Goal: Transaction & Acquisition: Book appointment/travel/reservation

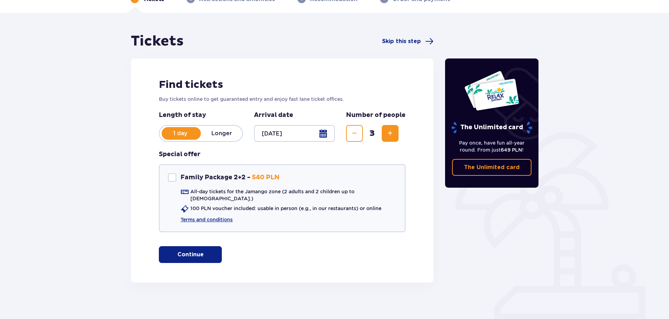
click at [231, 133] on p "Longer" at bounding box center [221, 134] width 41 height 8
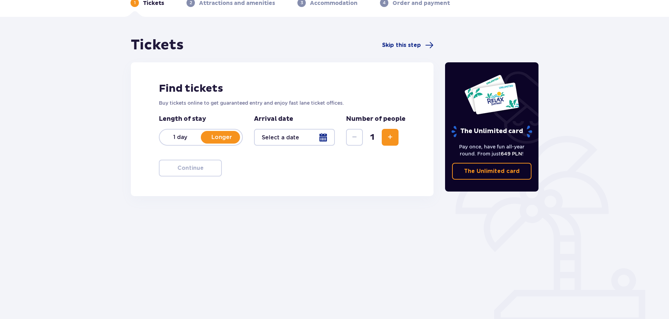
click at [185, 136] on p "1 day" at bounding box center [180, 137] width 41 height 8
click at [387, 138] on span "Increase" at bounding box center [390, 137] width 8 height 8
click at [391, 139] on span "Increase" at bounding box center [390, 137] width 8 height 8
click at [321, 138] on div at bounding box center [294, 137] width 81 height 17
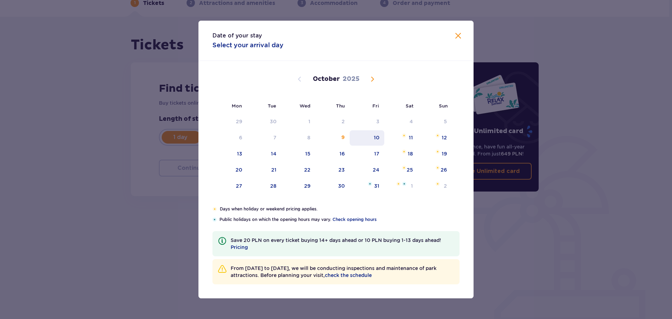
click at [374, 135] on div "10" at bounding box center [377, 137] width 6 height 7
type input "10.10.25"
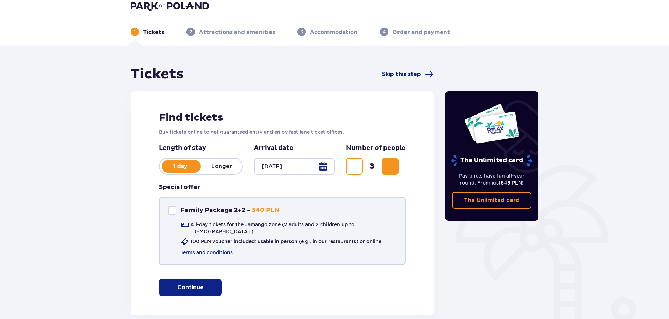
scroll to position [7, 0]
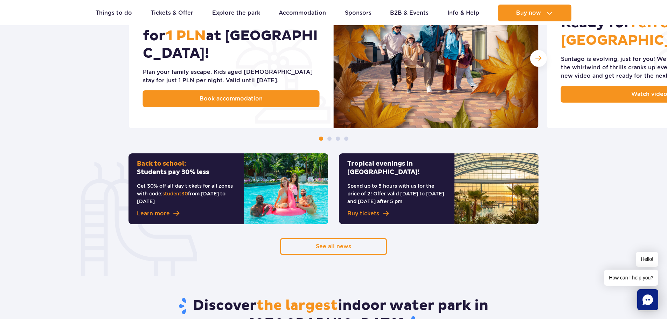
scroll to position [420, 0]
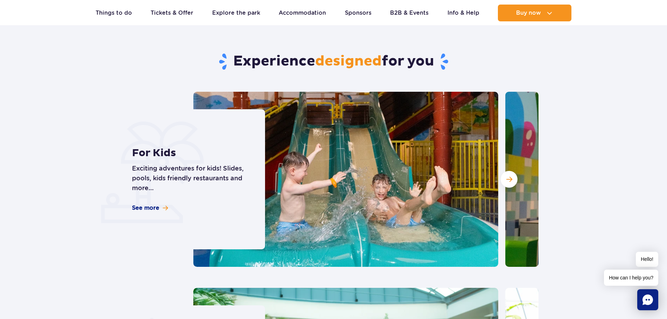
scroll to position [1820, 0]
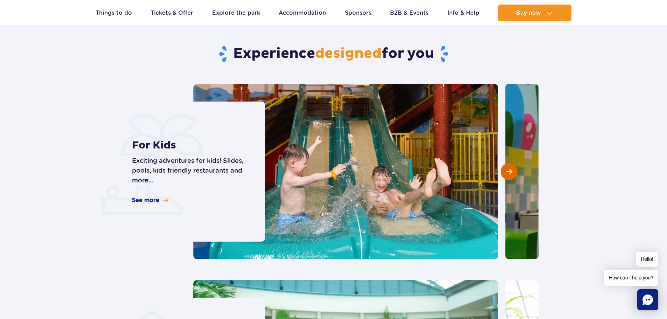
click at [514, 163] on button "Next slide" at bounding box center [509, 171] width 17 height 17
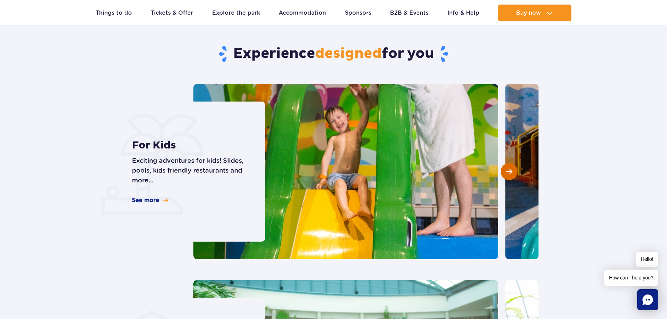
click at [513, 163] on button "Next slide" at bounding box center [509, 171] width 17 height 17
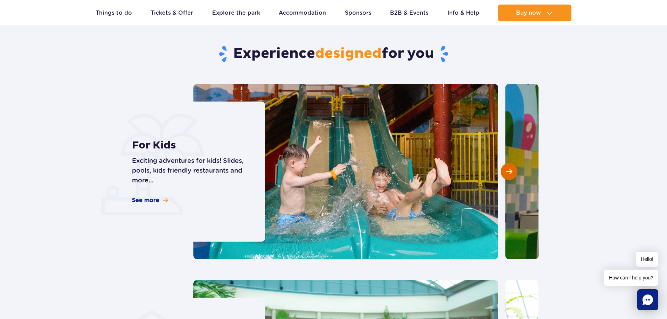
click at [513, 163] on button "Next slide" at bounding box center [509, 171] width 17 height 17
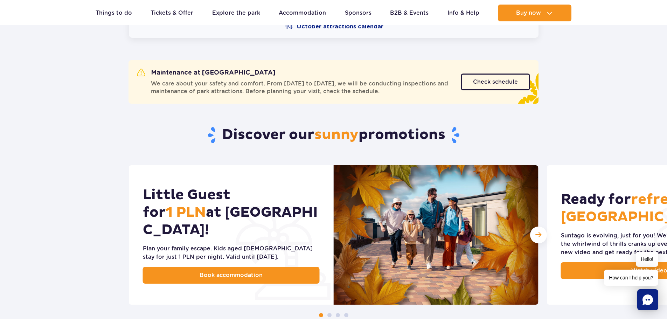
scroll to position [315, 0]
